Goal: Task Accomplishment & Management: Manage account settings

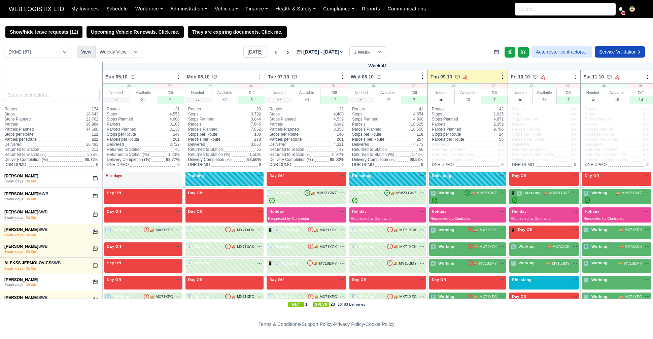
select select "1"
click at [439, 34] on div "Show/hide leave requests (12) Upcoming Vehicle Renewals. Click me. They are exp…" at bounding box center [326, 31] width 653 height 11
click at [440, 33] on div "Show/hide leave requests (12) Upcoming Vehicle Renewals. Click me. They are exp…" at bounding box center [326, 31] width 653 height 11
click at [313, 31] on div "Show/hide leave requests (12) Upcoming Vehicle Renewals. Click me. They are exp…" at bounding box center [326, 31] width 653 height 11
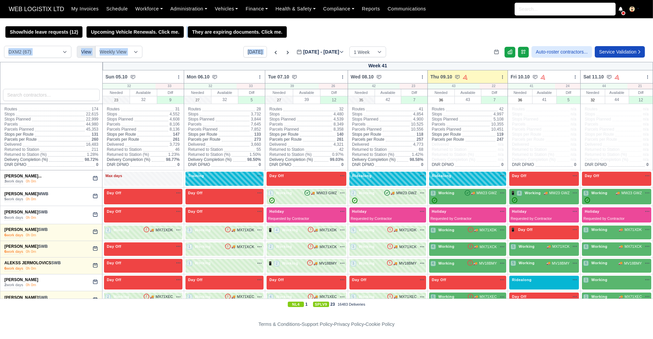
drag, startPoint x: 287, startPoint y: 42, endPoint x: 158, endPoint y: 37, distance: 129.4
click at [158, 37] on div "Show/hide leave requests (12) Upcoming Vehicle Renewals. Click me. They are exp…" at bounding box center [326, 168] width 653 height 284
click at [212, 50] on div "DCE1 (1) DWN2 (37) DXM2 (67) View Weekly View Wave times Daily Roster [DATE] [D…" at bounding box center [326, 54] width 653 height 16
